Goal: Task Accomplishment & Management: Use online tool/utility

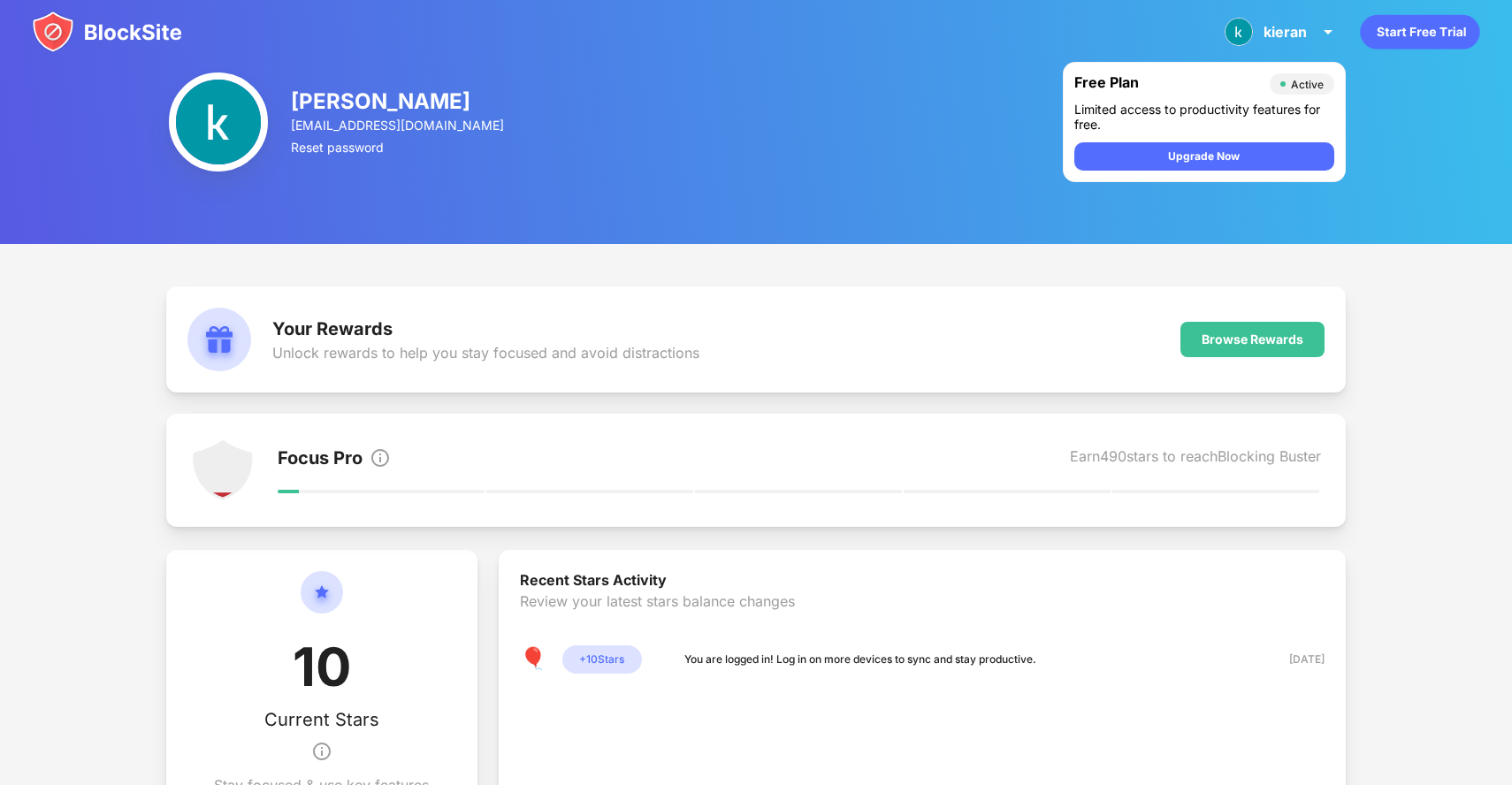
click at [211, 119] on img at bounding box center [218, 122] width 99 height 99
click at [63, 16] on img at bounding box center [106, 32] width 150 height 43
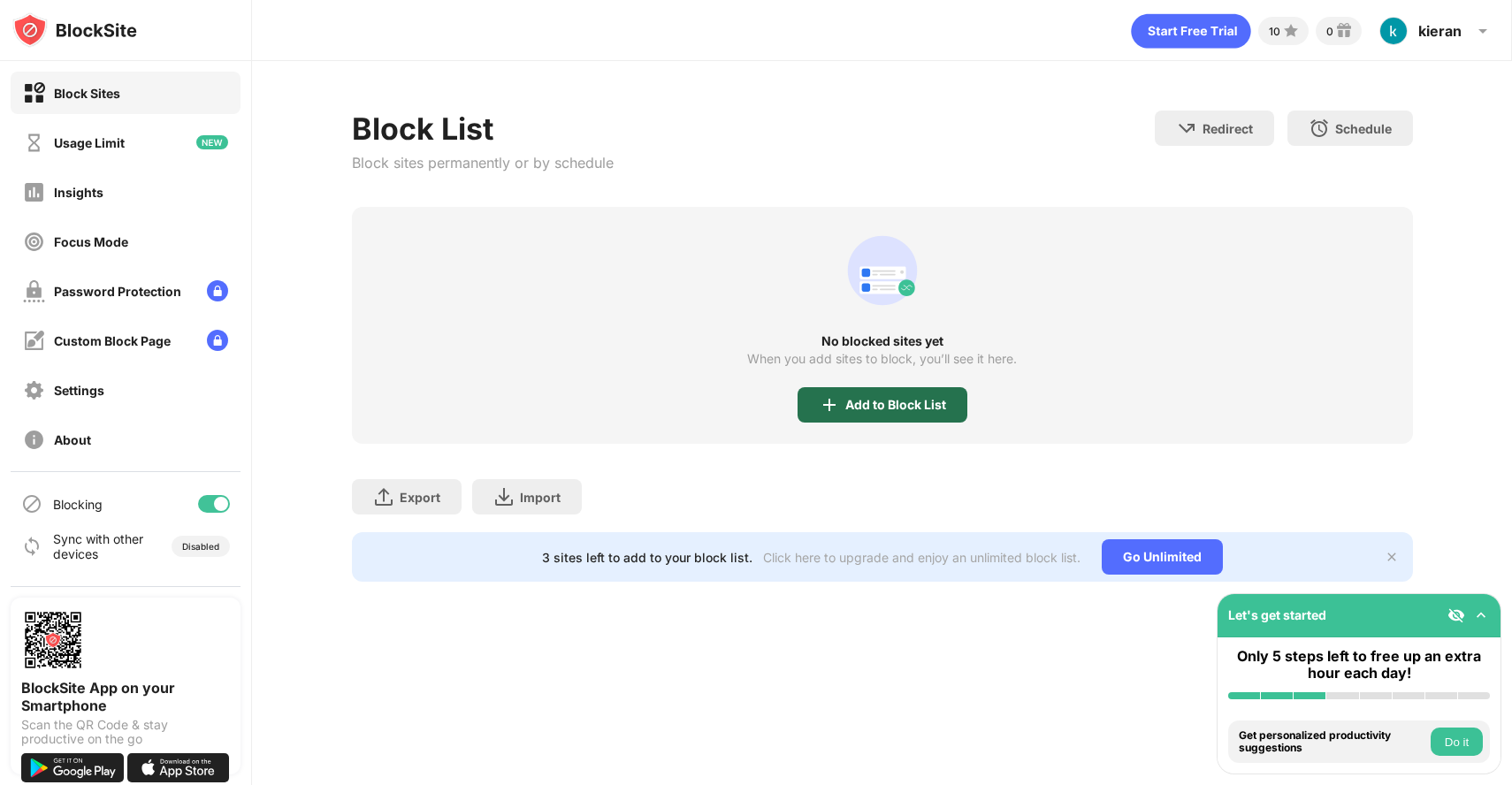
click at [829, 413] on img at bounding box center [828, 404] width 21 height 21
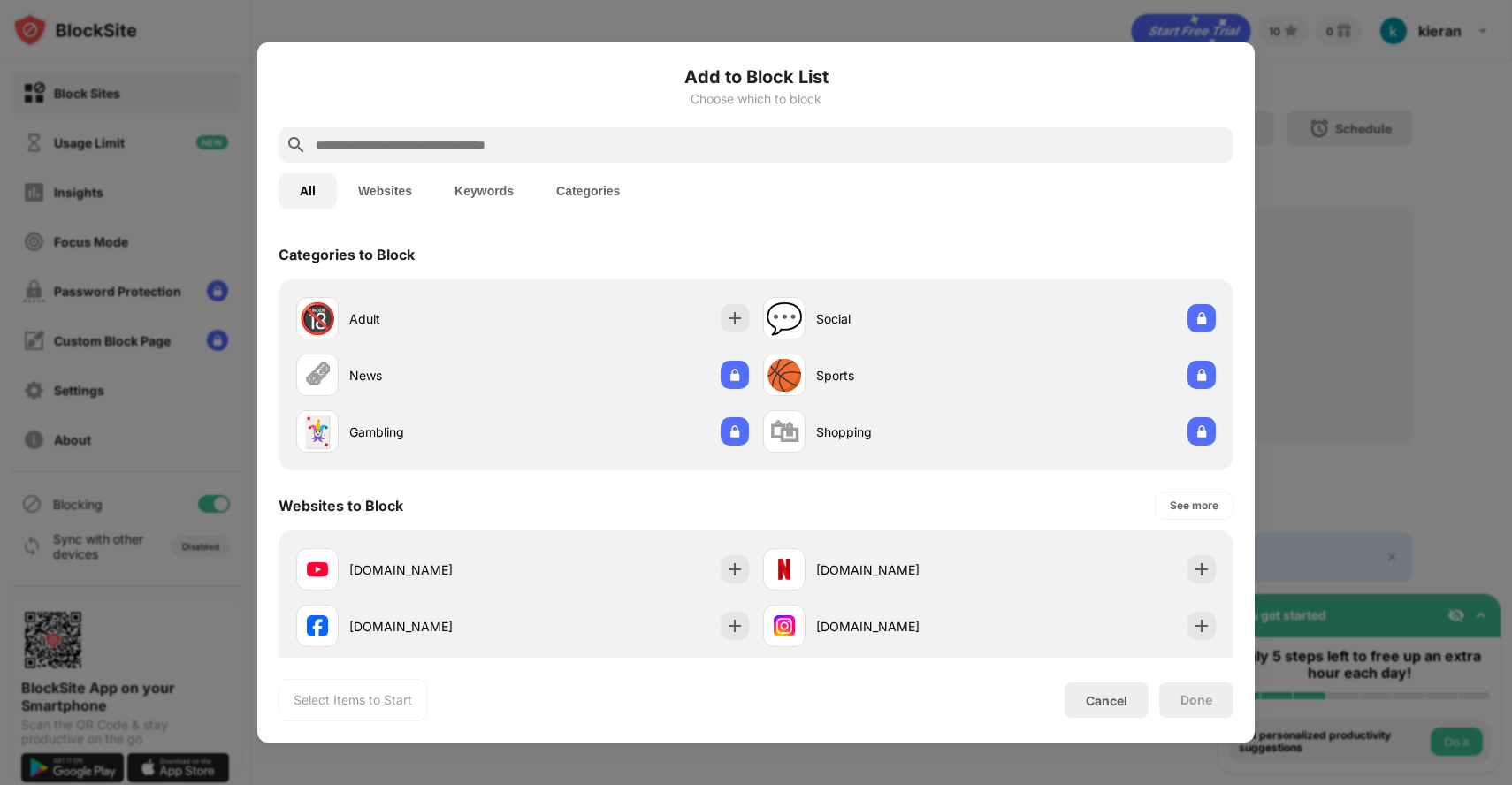
click at [523, 142] on input "text" at bounding box center [769, 144] width 912 height 21
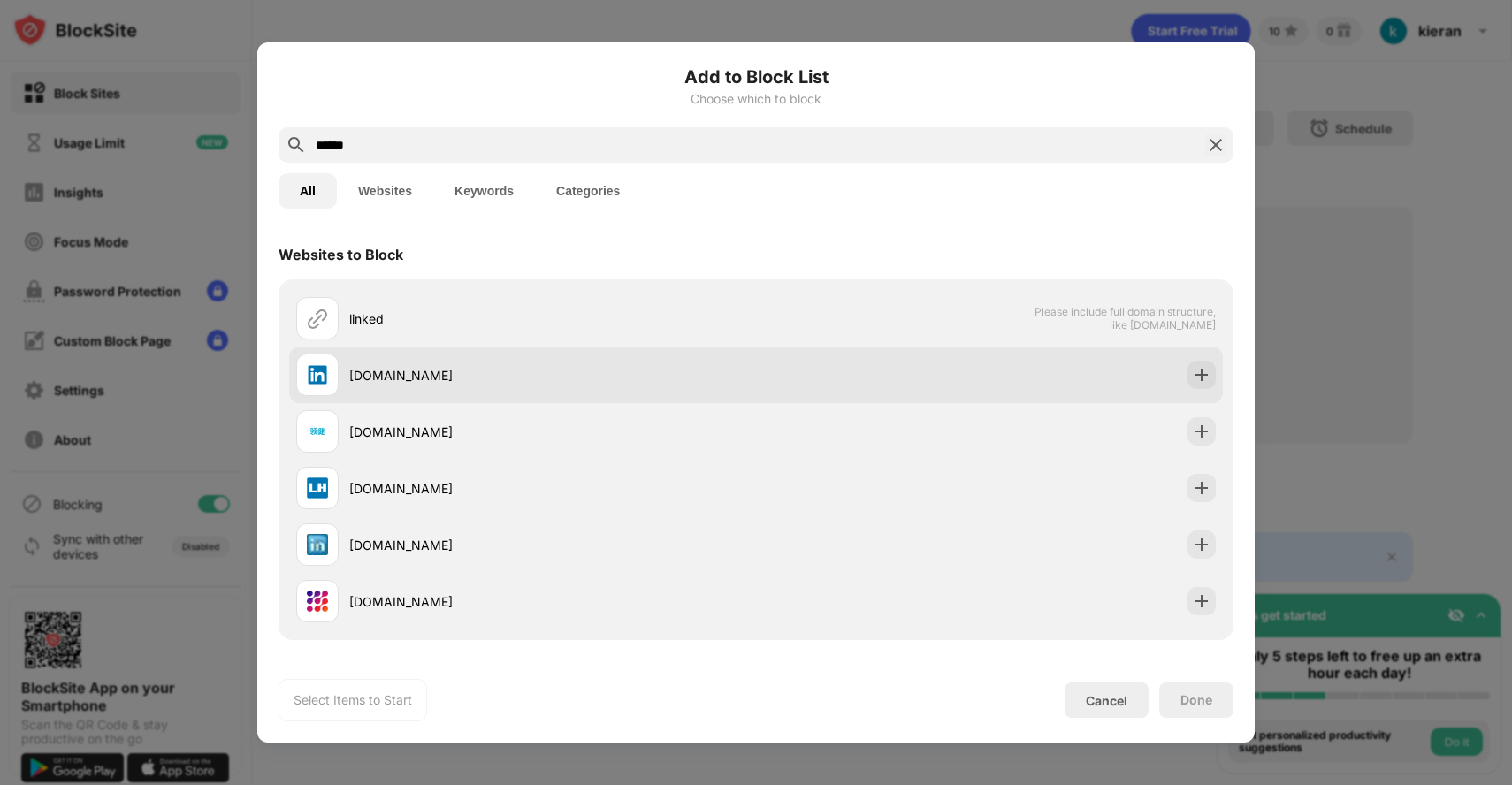
type input "******"
click at [1199, 387] on div at bounding box center [1201, 375] width 29 height 29
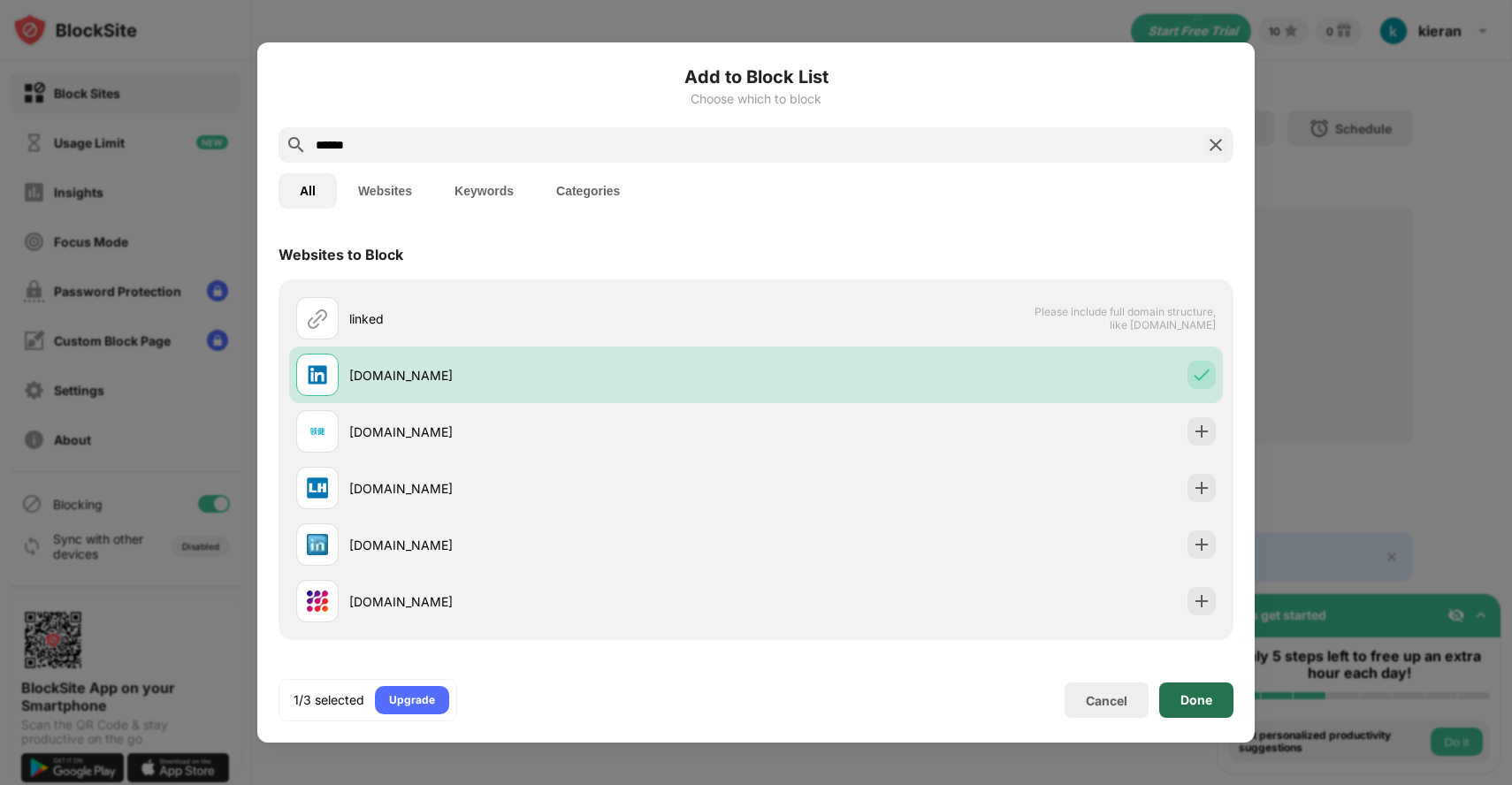
click at [1190, 709] on div "Done" at bounding box center [1196, 701] width 74 height 36
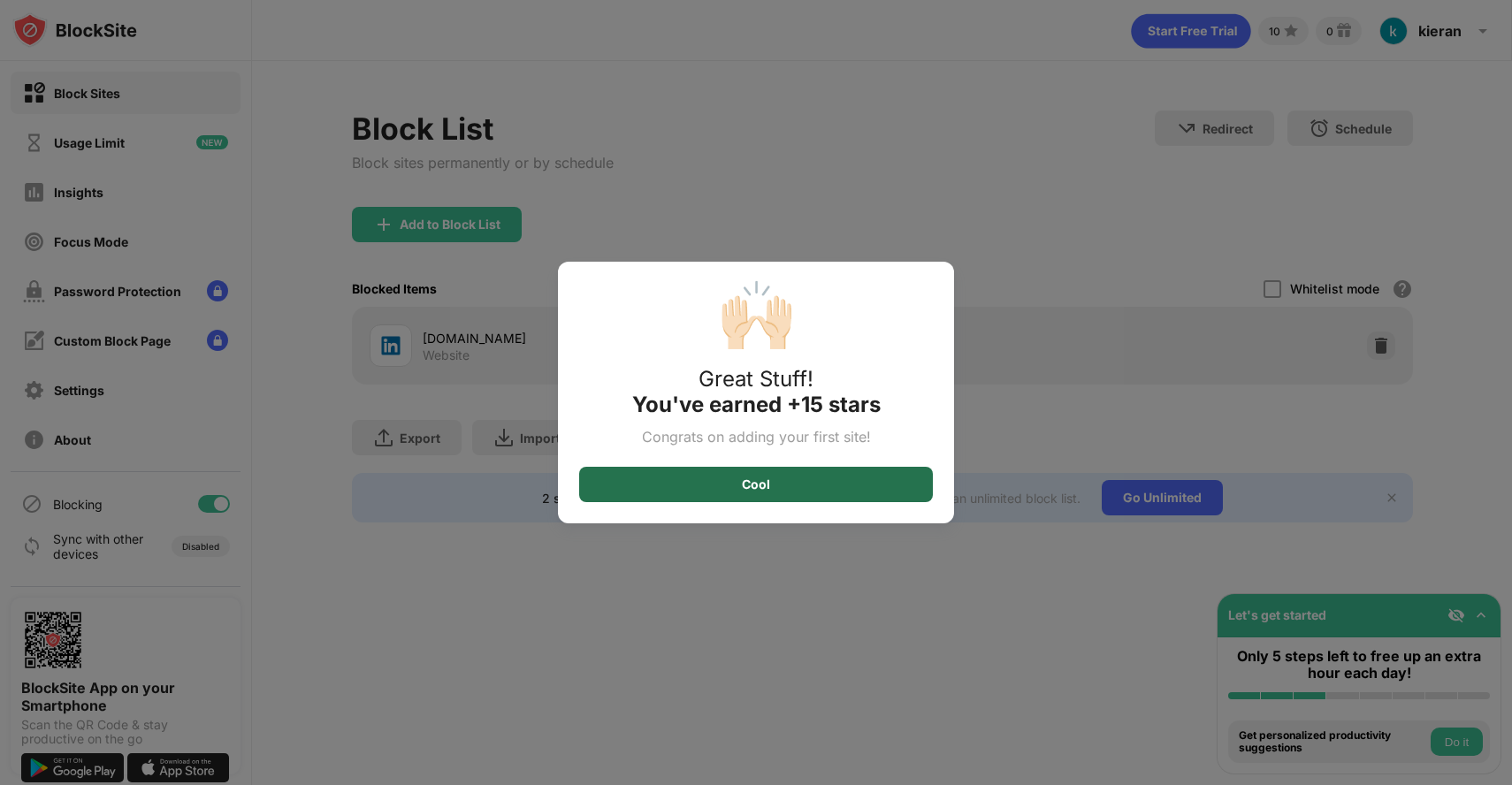
click at [782, 482] on div "Cool" at bounding box center [756, 484] width 353 height 36
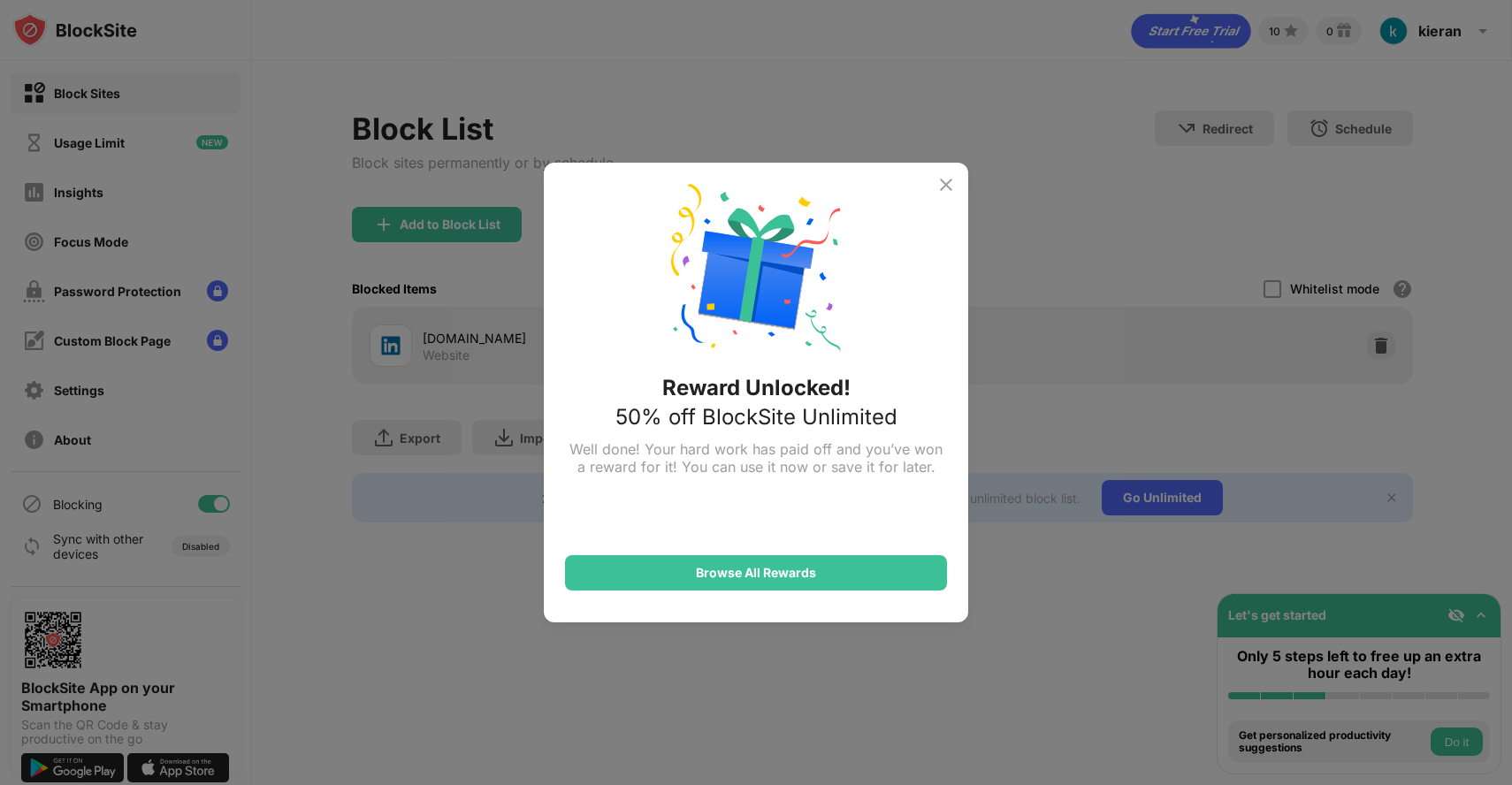
click at [572, 426] on div "Reward Unlocked! 50% off BlockSite Unlimited Well done! Your hard work has paid…" at bounding box center [756, 392] width 425 height 459
click at [950, 188] on img at bounding box center [945, 185] width 21 height 21
